Goal: Transaction & Acquisition: Purchase product/service

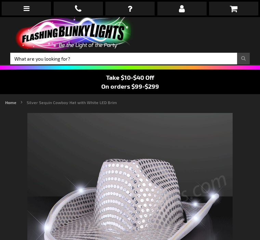
type input "5644"
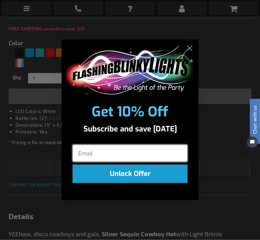
scroll to position [407, 0]
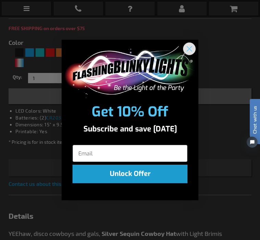
click at [191, 51] on icon "Close dialog" at bounding box center [189, 49] width 5 height 5
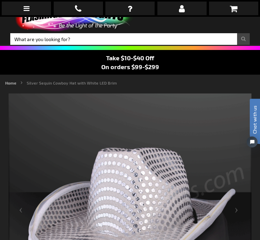
scroll to position [0, 0]
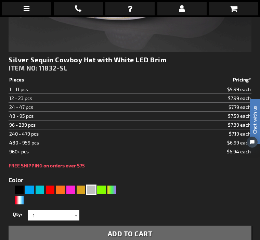
scroll to position [270, 0]
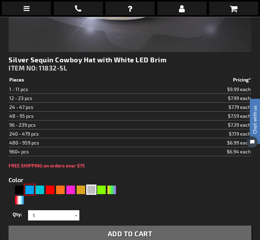
click at [29, 191] on div "Blue" at bounding box center [30, 190] width 10 height 10
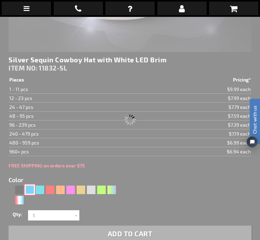
type input "5629"
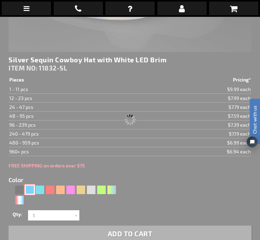
scroll to position [270, 0]
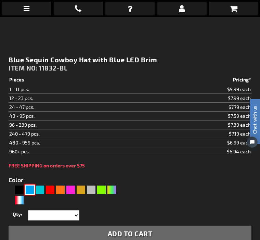
type input "11832-BL"
type input "Customize - Blue Sequin Cowboy Hat with Blue LED Brim - ITEM NO: 11832-BL"
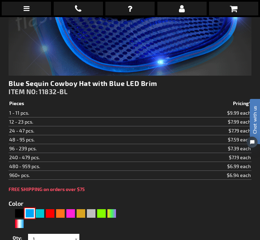
scroll to position [247, 0]
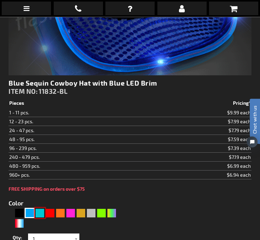
click at [39, 213] on div "Turquoise" at bounding box center [40, 213] width 10 height 10
type input "5653"
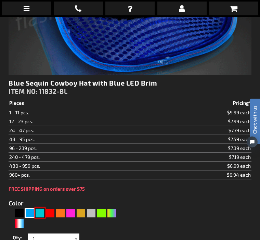
scroll to position [247, 0]
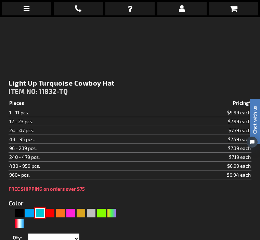
type input "11832-TQ"
type input "Customize - Light Up Turquoise Cowboy Hat - ITEM NO: 11832-TQ"
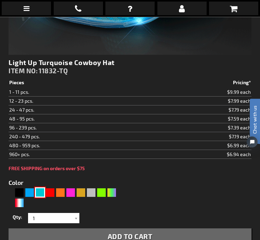
scroll to position [267, 0]
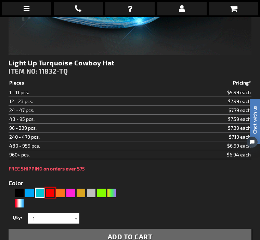
click at [52, 193] on div "Red" at bounding box center [50, 192] width 10 height 10
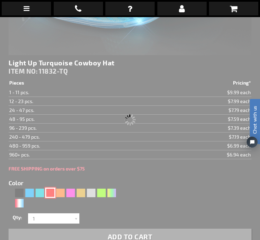
type input "5641"
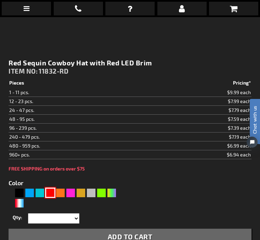
type input "11832-RD"
type input "Customize - Red Sequin Cowboy Hat with Red LED Brim - ITEM NO: 11832-RD"
